Goal: Task Accomplishment & Management: Use online tool/utility

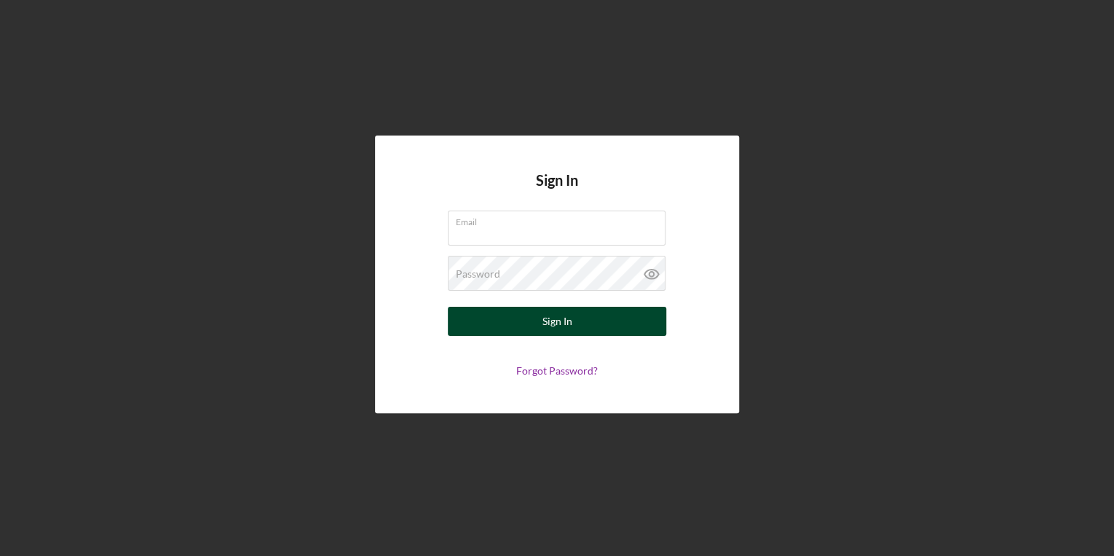
type input "[PERSON_NAME][EMAIL_ADDRESS][PERSON_NAME][DOMAIN_NAME]"
click at [642, 317] on button "Sign In" at bounding box center [557, 321] width 218 height 29
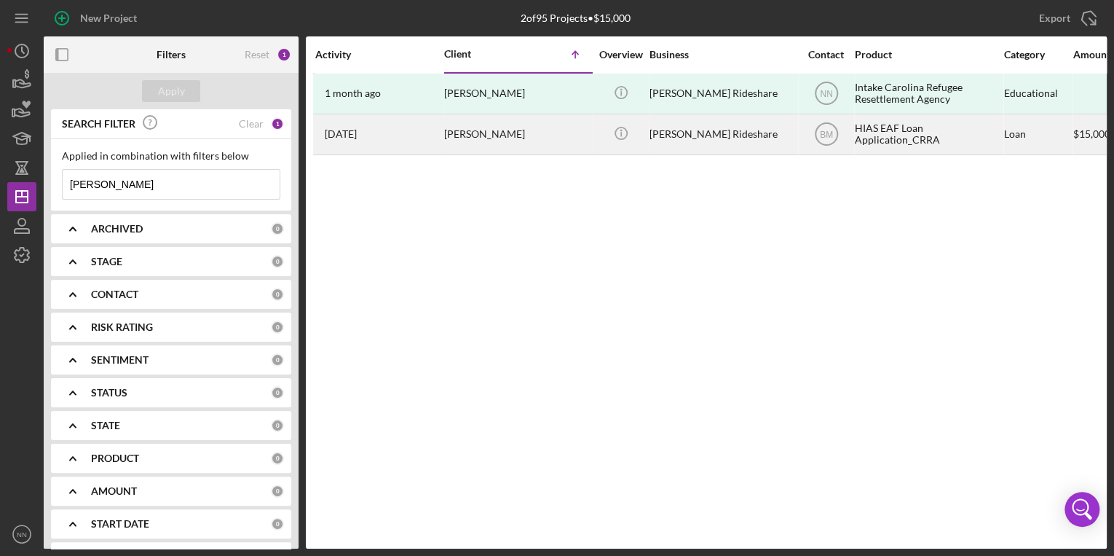
click at [532, 143] on div "[PERSON_NAME]" at bounding box center [517, 134] width 146 height 39
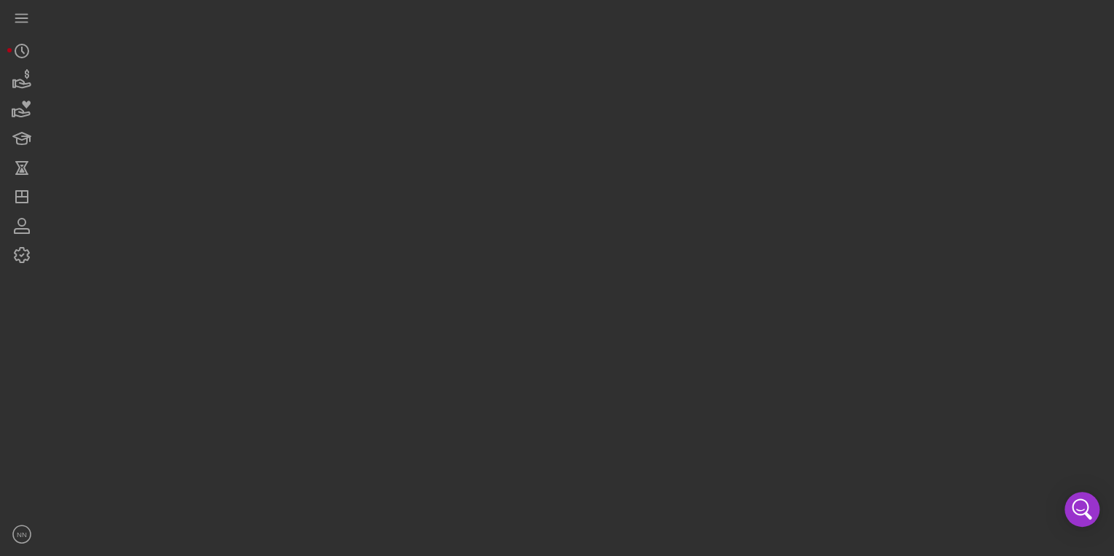
click at [532, 143] on div at bounding box center [575, 274] width 1063 height 548
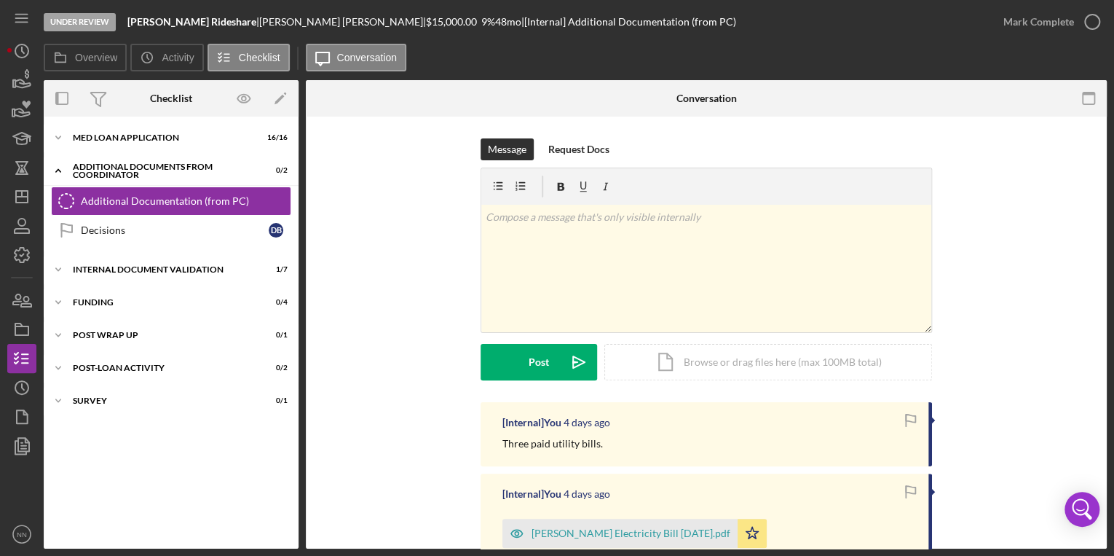
click at [361, 283] on div "Message Request Docs v Color teal Color pink Remove color Add row above Add row…" at bounding box center [706, 270] width 757 height 264
click at [153, 230] on div "Decisions" at bounding box center [175, 230] width 188 height 12
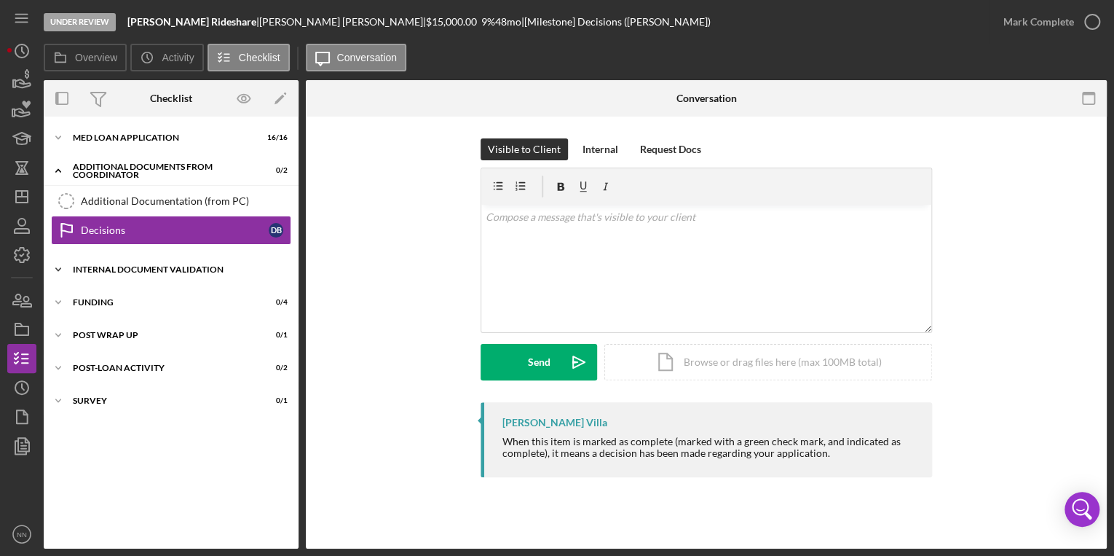
click at [223, 272] on div "Internal Document Validation" at bounding box center [177, 269] width 208 height 9
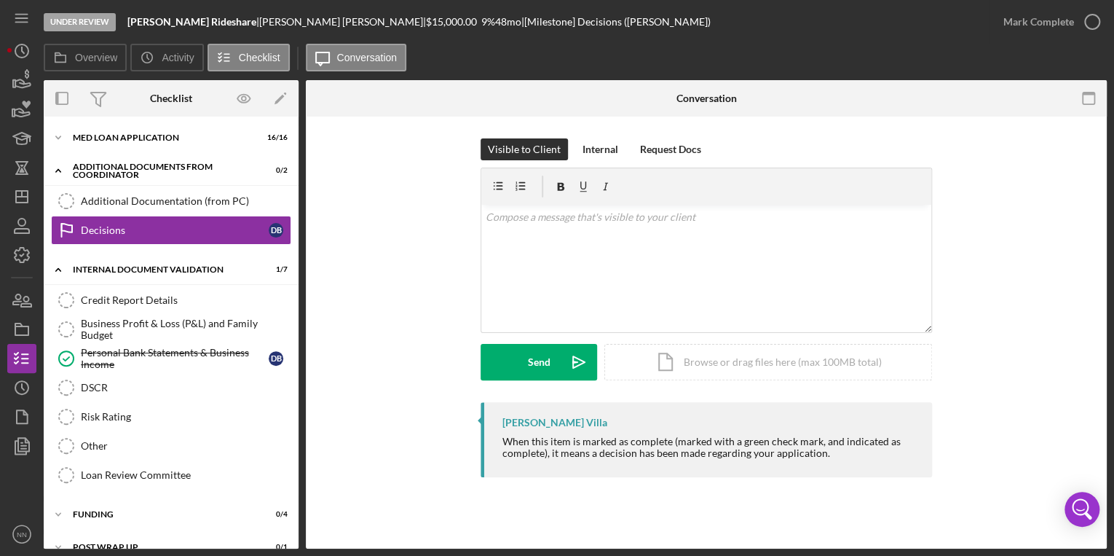
drag, startPoint x: 294, startPoint y: 351, endPoint x: 297, endPoint y: 484, distance: 132.6
click at [297, 484] on div "Icon/Expander MED Loan Application 16 / 16 Icon/Expander Additional Documents f…" at bounding box center [171, 333] width 255 height 432
click at [87, 146] on div "Icon/Expander MED Loan Application 16 / 16" at bounding box center [171, 137] width 255 height 29
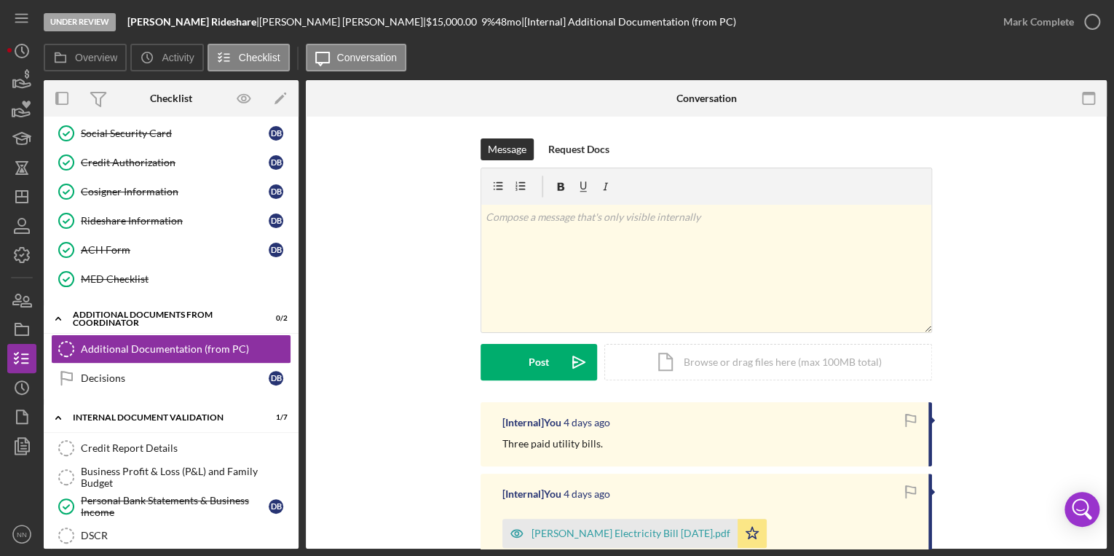
scroll to position [337, 0]
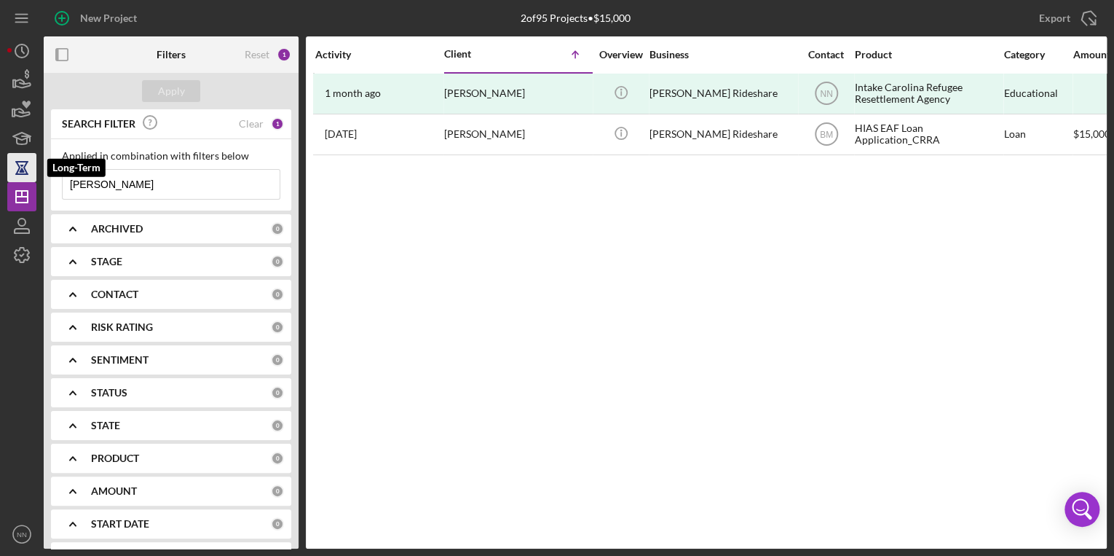
drag, startPoint x: 181, startPoint y: 188, endPoint x: 32, endPoint y: 173, distance: 150.0
click at [32, 173] on div "New Project 2 of 95 Projects • $15,000 [PERSON_NAME] Export Icon/Export Filters…" at bounding box center [557, 274] width 1100 height 548
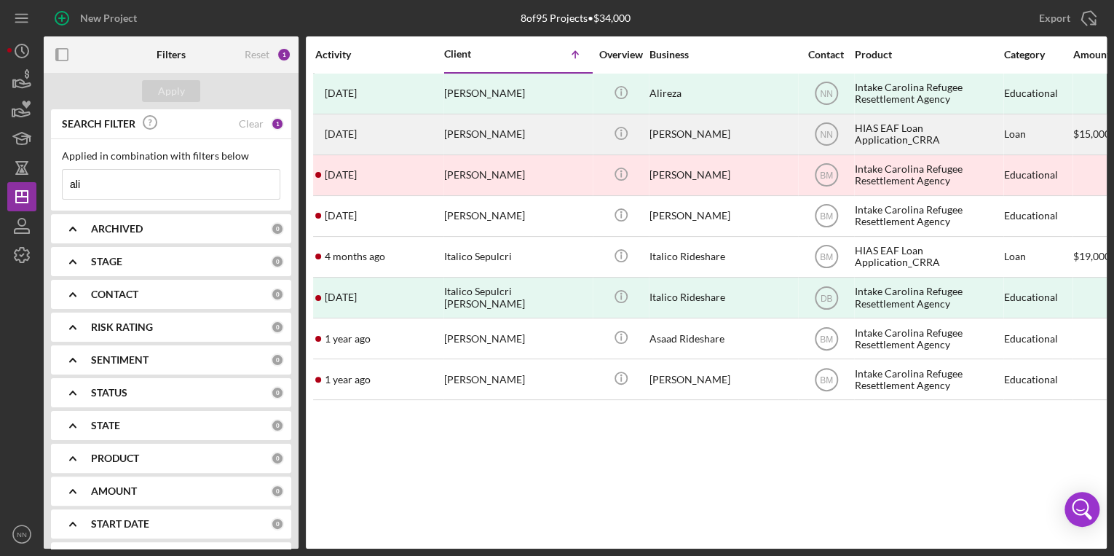
type input "ali"
click at [413, 125] on div "[DATE] [PERSON_NAME]" at bounding box center [378, 134] width 127 height 39
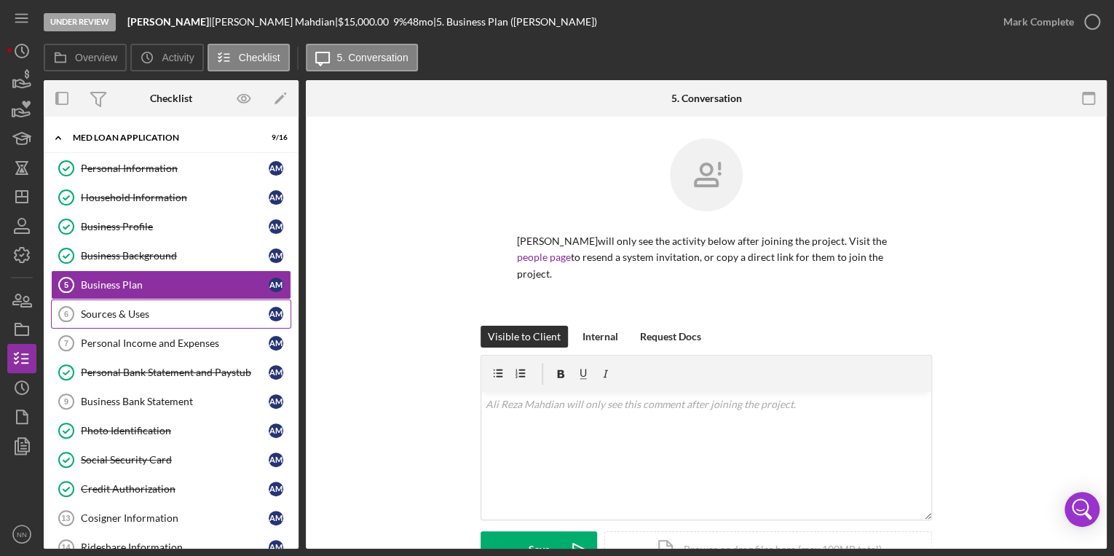
click at [195, 308] on div "Sources & Uses" at bounding box center [175, 314] width 188 height 12
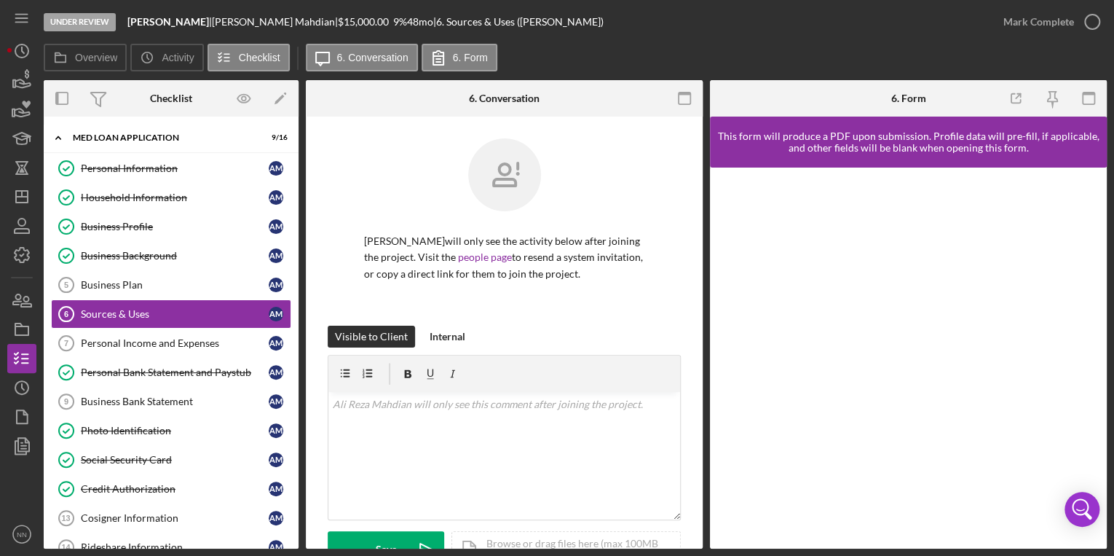
click at [638, 198] on div at bounding box center [504, 185] width 280 height 95
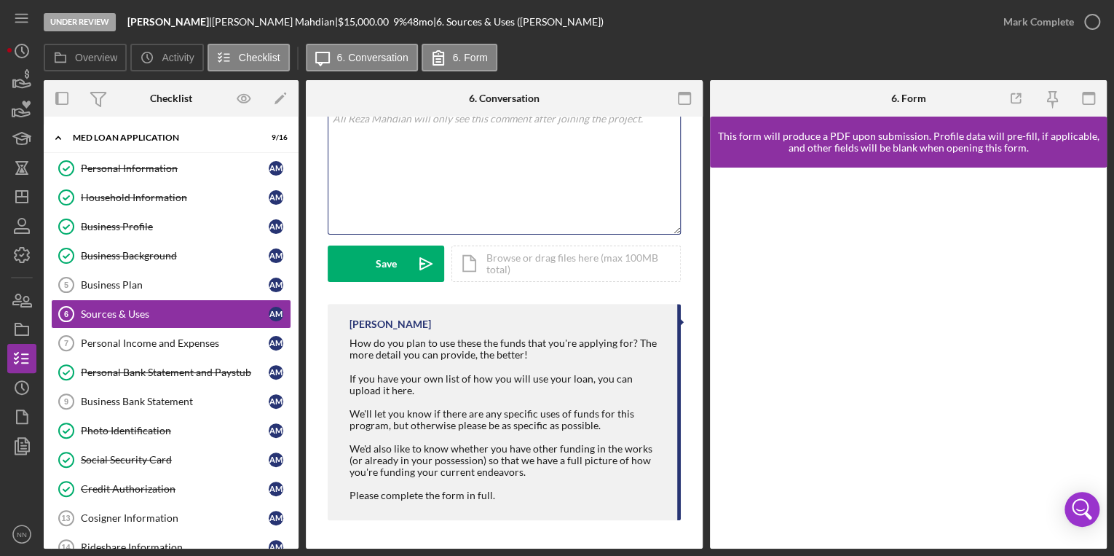
scroll to position [283, 0]
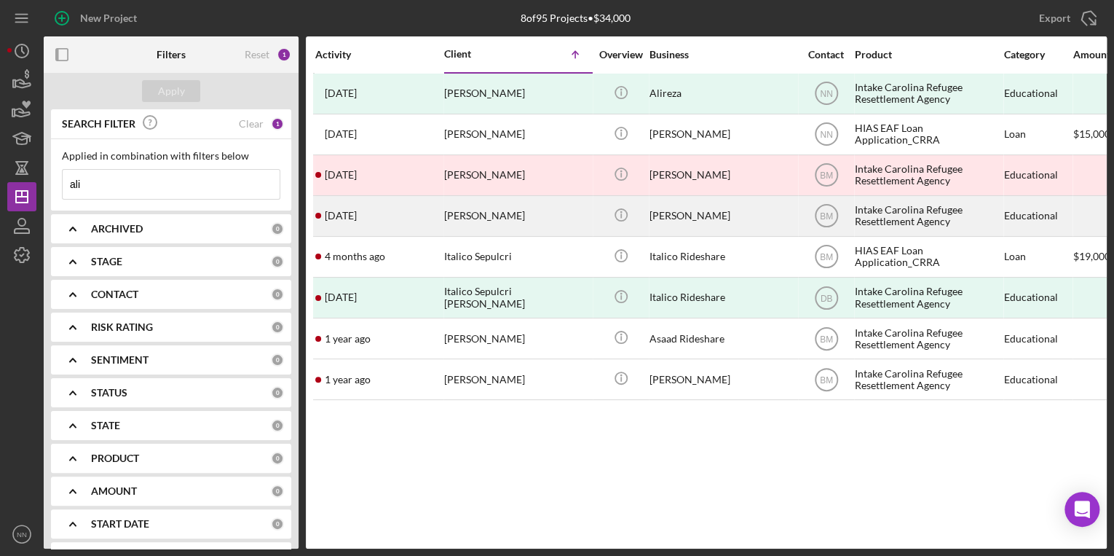
click at [568, 227] on div "[PERSON_NAME]" at bounding box center [517, 216] width 146 height 39
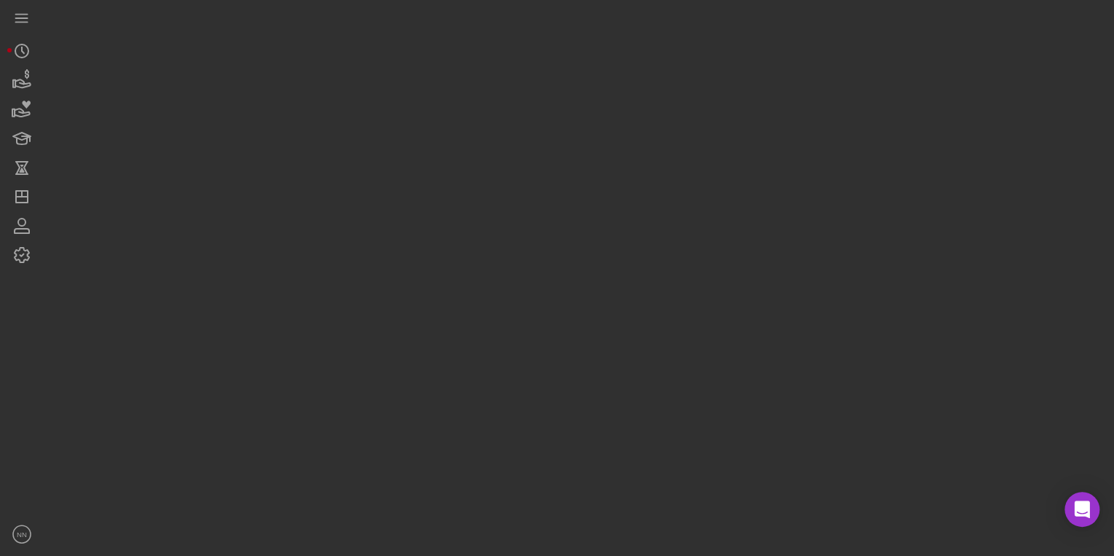
click at [568, 227] on div at bounding box center [575, 274] width 1063 height 548
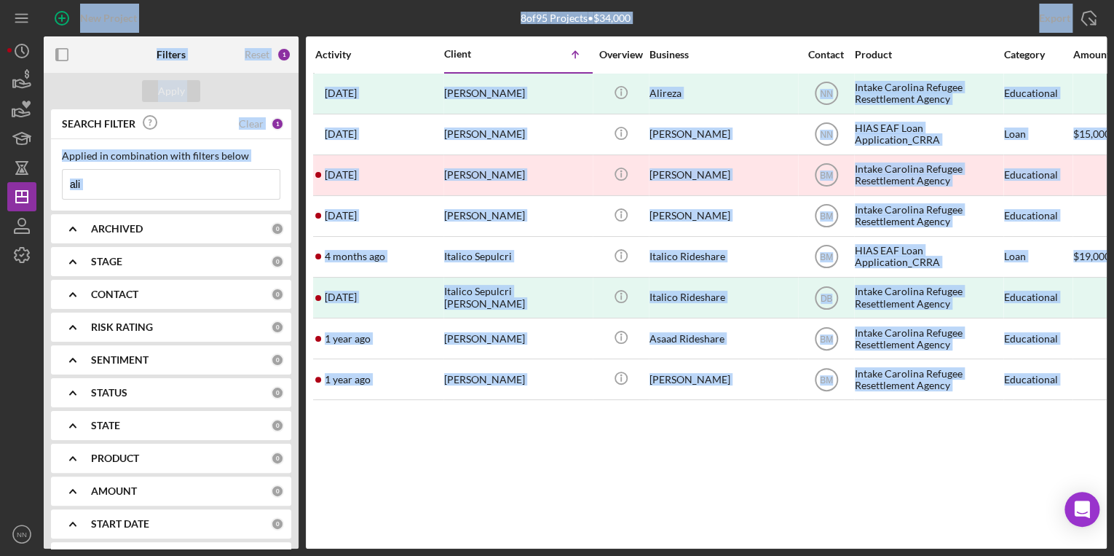
click at [434, 452] on div "Activity Client Icon/Table Sort Arrow Overview Business Contact Product Categor…" at bounding box center [706, 292] width 801 height 512
